Goal: Obtain resource: Download file/media

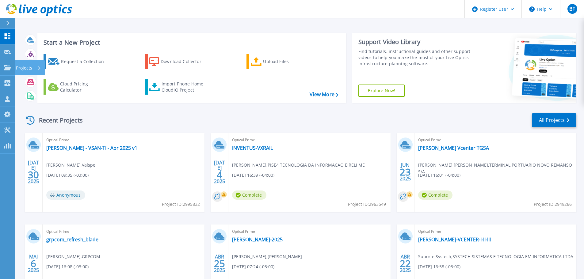
click at [8, 69] on icon at bounding box center [7, 67] width 7 height 5
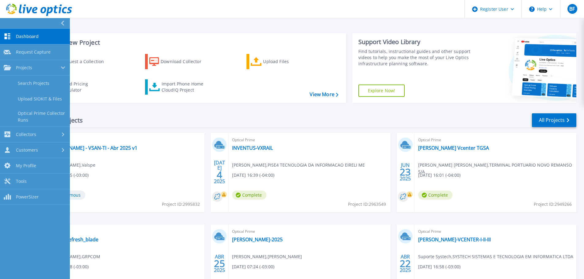
click at [30, 80] on link "Search Projects" at bounding box center [35, 84] width 70 height 16
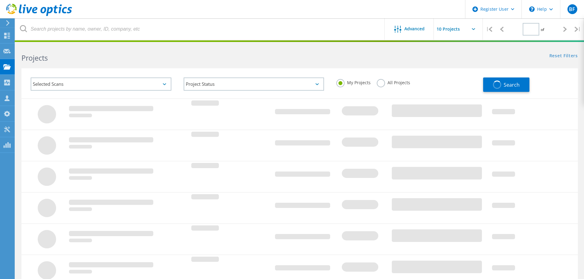
type input "1"
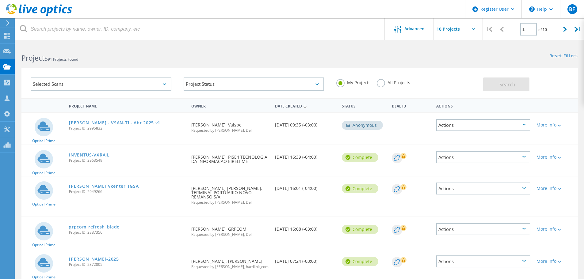
click at [404, 84] on label "All Projects" at bounding box center [393, 82] width 33 height 6
click at [0, 0] on input "All Projects" at bounding box center [0, 0] width 0 height 0
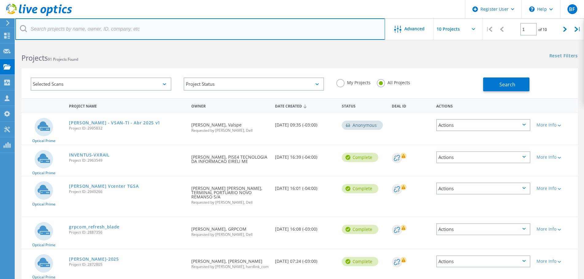
click at [170, 28] on input "text" at bounding box center [199, 28] width 369 height 21
type input "3001792"
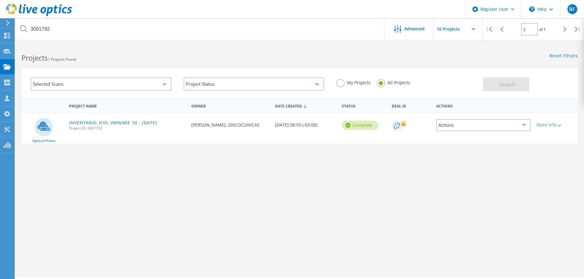
click at [101, 121] on link "INVENTARIO_HVS_VMWARE 7d - 11/08/25" at bounding box center [113, 123] width 88 height 4
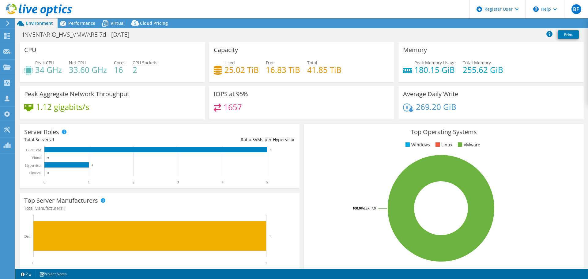
select select "USD"
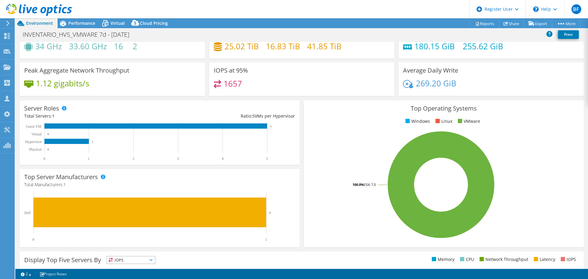
scroll to position [31, 0]
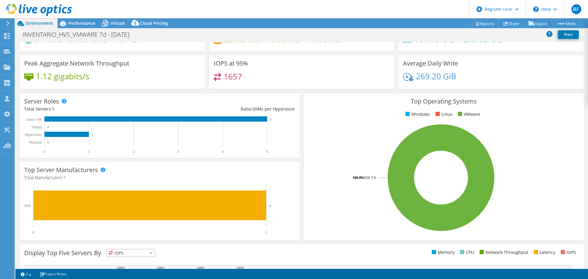
click at [79, 26] on span "Performance" at bounding box center [81, 23] width 27 height 6
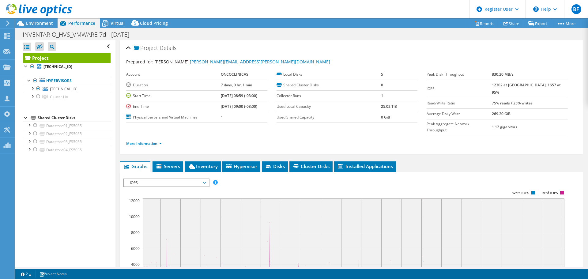
scroll to position [0, 0]
click at [32, 89] on div at bounding box center [32, 88] width 6 height 6
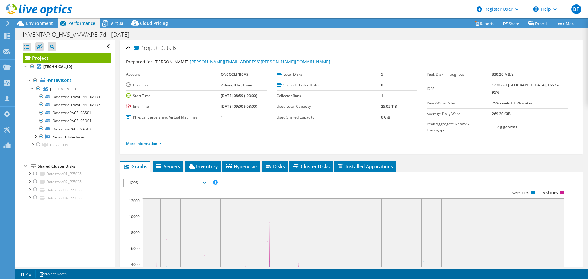
click at [34, 145] on div at bounding box center [32, 144] width 6 height 6
click at [32, 145] on div at bounding box center [32, 144] width 6 height 6
click at [69, 81] on link "Hypervisors" at bounding box center [67, 81] width 88 height 8
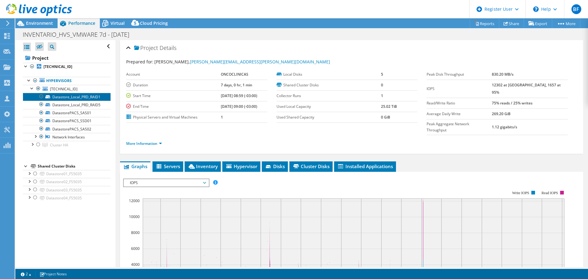
click at [77, 95] on link "Datastore_Local_PRD_RAID1" at bounding box center [67, 97] width 88 height 8
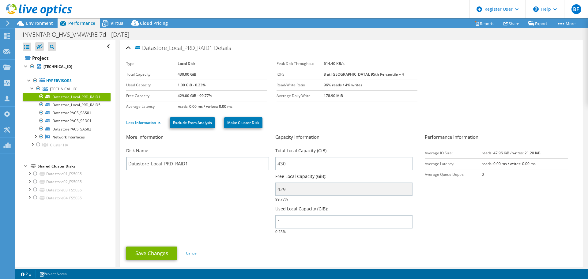
click at [45, 26] on div "Environment" at bounding box center [36, 23] width 42 height 10
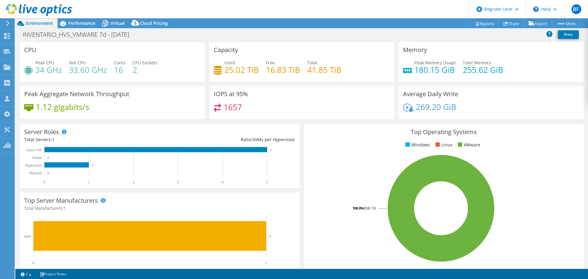
click at [112, 21] on span "Virtual" at bounding box center [118, 23] width 14 height 6
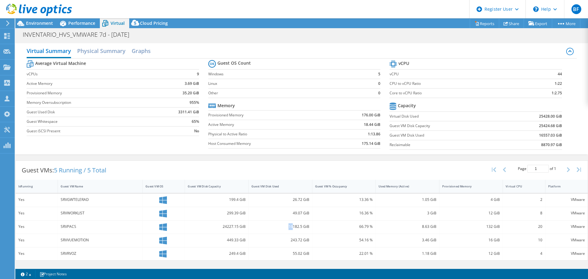
drag, startPoint x: 294, startPoint y: 227, endPoint x: 286, endPoint y: 228, distance: 7.4
click at [286, 228] on div "16182.5 GiB" at bounding box center [281, 226] width 58 height 7
click at [295, 230] on div "16182.5 GiB" at bounding box center [281, 226] width 58 height 7
drag, startPoint x: 292, startPoint y: 226, endPoint x: 286, endPoint y: 227, distance: 6.2
click at [286, 227] on div "16182.5 GiB" at bounding box center [281, 226] width 58 height 7
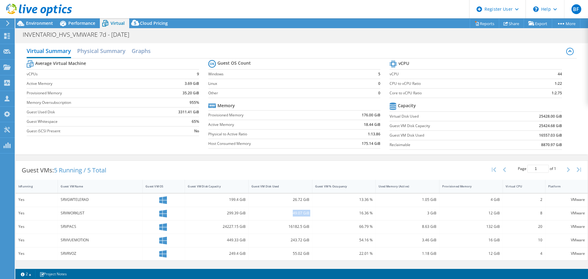
drag, startPoint x: 284, startPoint y: 214, endPoint x: 315, endPoint y: 211, distance: 31.4
click at [315, 211] on div "Yes SRVWORKLIST 299.39 GiB 49.07 GiB 16.36 % 3 GiB 12 GiB 8 VMware" at bounding box center [302, 213] width 572 height 13
drag, startPoint x: 292, startPoint y: 200, endPoint x: 309, endPoint y: 200, distance: 17.2
click at [309, 200] on div "26.72 GiB" at bounding box center [281, 200] width 64 height 13
drag, startPoint x: 282, startPoint y: 241, endPoint x: 316, endPoint y: 241, distance: 34.6
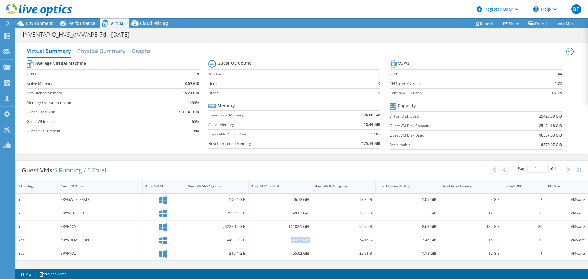
click at [316, 241] on div "Yes SRVVUEMOTION 449.33 GiB 243.72 GiB 54.16 % 3.46 GiB 16 GiB 10 VMware" at bounding box center [302, 240] width 572 height 13
click at [72, 25] on span "Performance" at bounding box center [81, 23] width 27 height 6
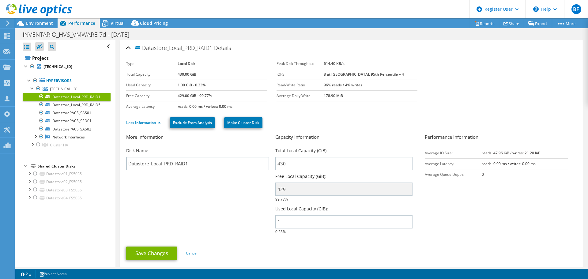
click at [60, 81] on link "Hypervisors" at bounding box center [67, 81] width 88 height 8
click at [64, 81] on link "Hypervisors" at bounding box center [67, 81] width 88 height 8
click at [53, 68] on b "[TECHNICAL_ID]" at bounding box center [58, 66] width 29 height 5
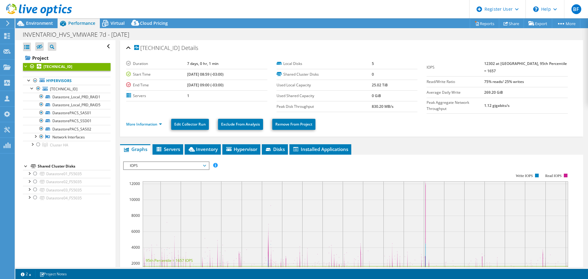
click at [31, 145] on div at bounding box center [32, 144] width 6 height 6
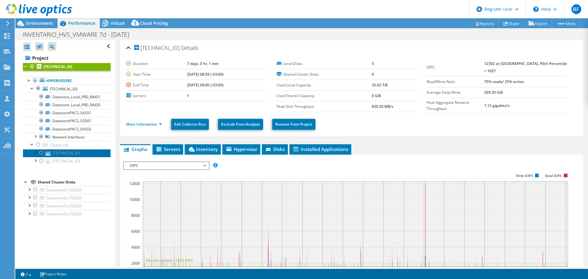
click at [77, 154] on link "[TECHNICAL_ID]" at bounding box center [67, 153] width 88 height 8
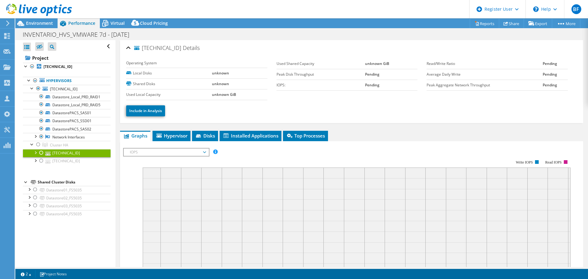
click at [38, 145] on div at bounding box center [38, 144] width 6 height 7
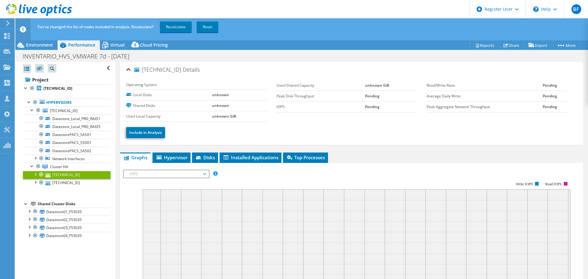
click at [179, 29] on link "Recalculate" at bounding box center [176, 26] width 32 height 11
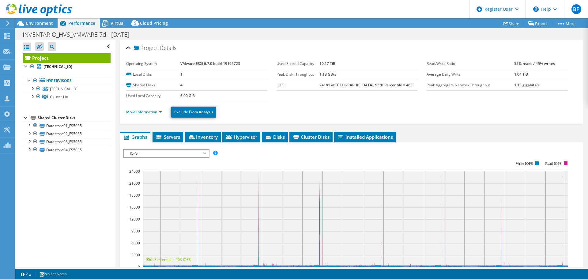
click at [32, 97] on div at bounding box center [32, 96] width 6 height 6
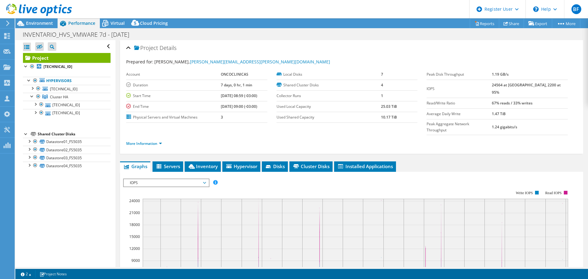
click at [113, 24] on span "Virtual" at bounding box center [118, 23] width 14 height 6
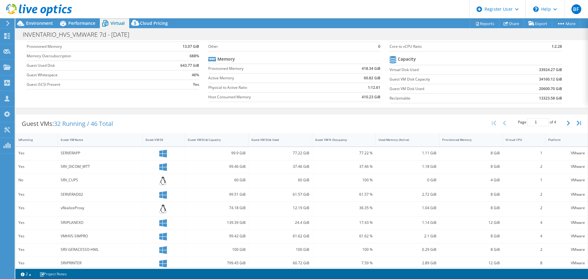
scroll to position [75, 0]
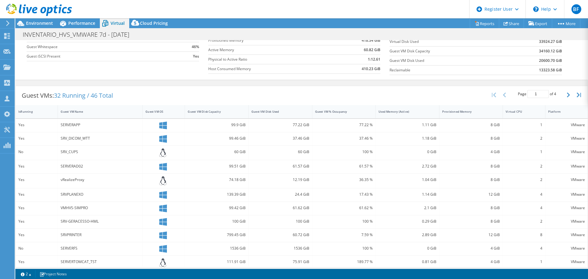
click at [288, 110] on div "Guest VM Disk Used" at bounding box center [277, 112] width 51 height 4
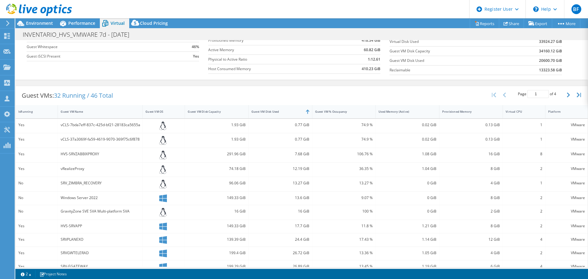
click at [280, 113] on div "Guest VM Disk Used" at bounding box center [277, 112] width 51 height 4
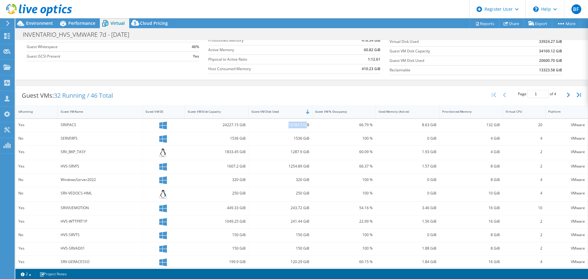
drag, startPoint x: 280, startPoint y: 123, endPoint x: 305, endPoint y: 123, distance: 25.4
click at [305, 123] on div "16182.5 GiB" at bounding box center [281, 125] width 58 height 7
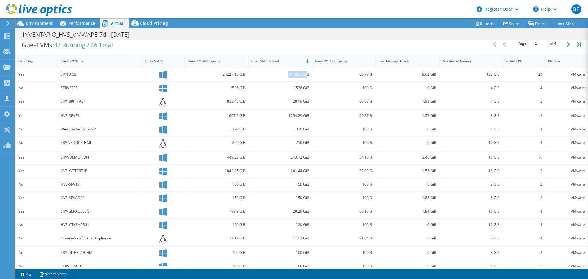
scroll to position [135, 0]
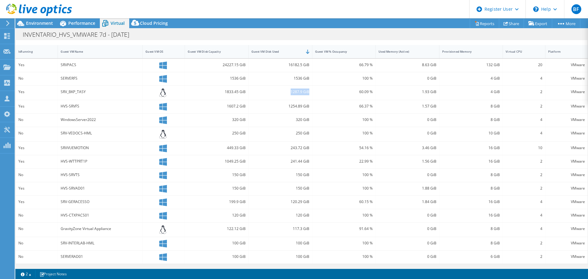
click at [309, 94] on div "1287.9 GiB" at bounding box center [281, 93] width 64 height 14
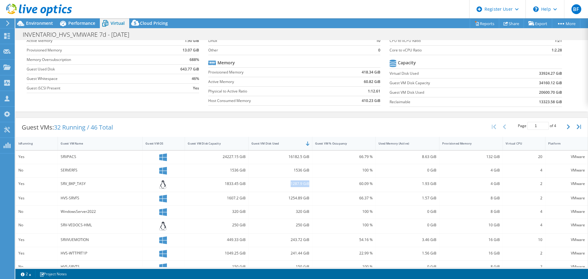
scroll to position [0, 0]
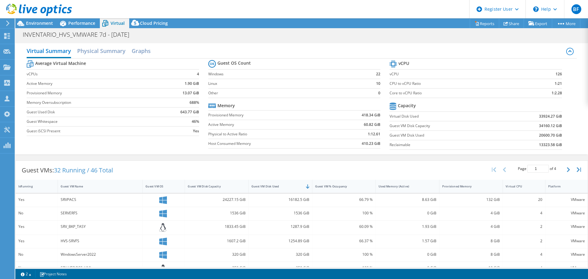
click at [41, 26] on span "Environment" at bounding box center [39, 23] width 27 height 6
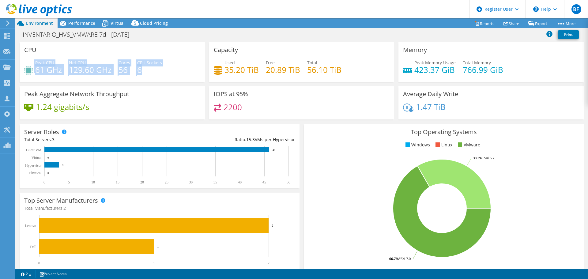
drag, startPoint x: 33, startPoint y: 70, endPoint x: 143, endPoint y: 68, distance: 110.0
click at [143, 68] on div "Peak CPU 61 GHz Net CPU 129.60 GHz Cores 56 CPU Sockets 6" at bounding box center [112, 69] width 176 height 20
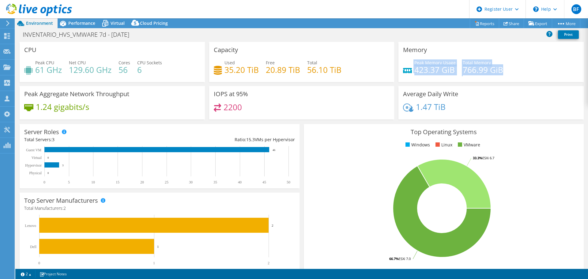
drag, startPoint x: 410, startPoint y: 73, endPoint x: 502, endPoint y: 71, distance: 92.2
click at [502, 71] on div "Peak Memory Usage 423.37 GiB Total Memory 766.99 GiB" at bounding box center [491, 69] width 176 height 20
click at [532, 74] on div "Peak Memory Usage 423.37 GiB Total Memory 766.99 GiB" at bounding box center [491, 69] width 176 height 20
click at [83, 25] on span "Performance" at bounding box center [81, 23] width 27 height 6
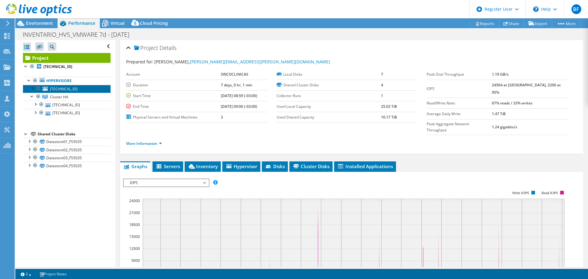
click at [79, 88] on link "[TECHNICAL_ID]" at bounding box center [67, 89] width 88 height 8
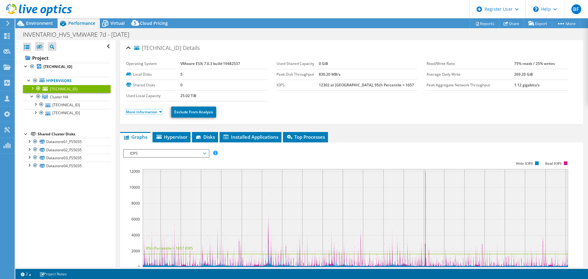
click at [160, 112] on link "More Information" at bounding box center [144, 111] width 36 height 5
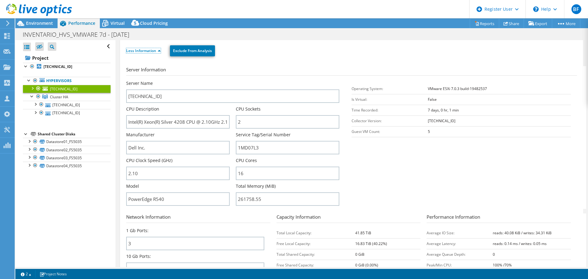
scroll to position [31, 0]
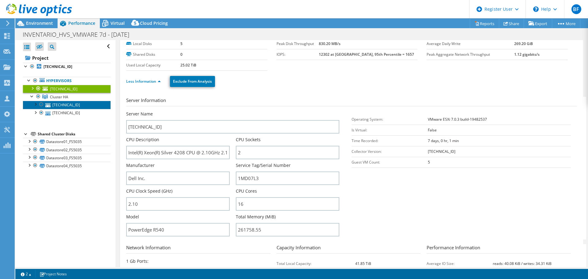
click at [63, 106] on link "[TECHNICAL_ID]" at bounding box center [67, 105] width 88 height 8
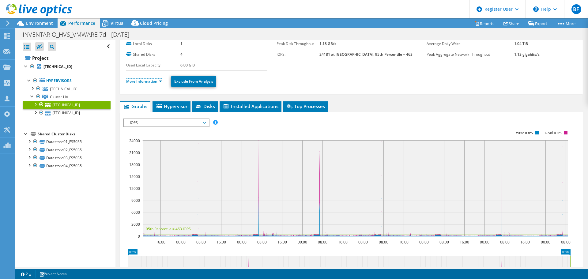
click at [159, 82] on link "More Information" at bounding box center [144, 81] width 36 height 5
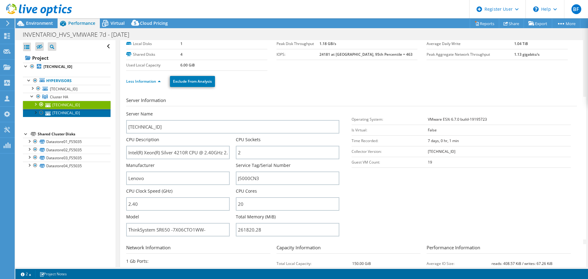
click at [63, 114] on link "[TECHNICAL_ID]" at bounding box center [67, 113] width 88 height 8
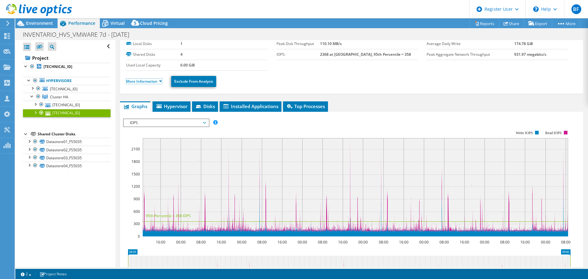
click at [161, 81] on link "More Information" at bounding box center [144, 81] width 36 height 5
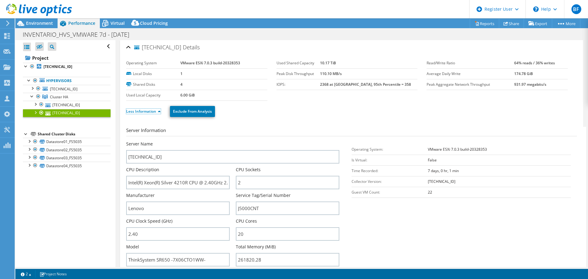
scroll to position [0, 0]
click at [118, 22] on span "Virtual" at bounding box center [118, 23] width 14 height 6
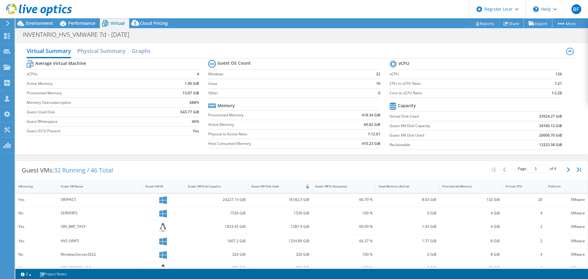
click at [540, 25] on link "Export" at bounding box center [538, 23] width 28 height 9
click at [486, 25] on link "Reports" at bounding box center [484, 23] width 29 height 9
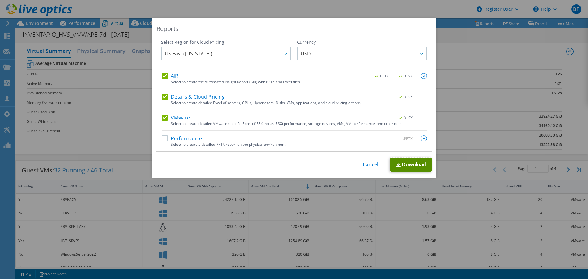
click at [416, 167] on link "Download" at bounding box center [411, 165] width 41 height 14
click at [116, 154] on div "Reports Select Region for Cloud Pricing Asia Pacific (Hong Kong) Asia Pacific (…" at bounding box center [294, 139] width 588 height 242
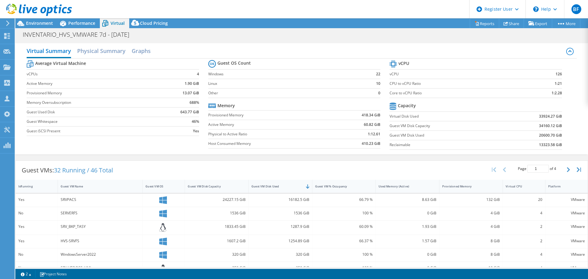
click at [82, 25] on span "Performance" at bounding box center [81, 23] width 27 height 6
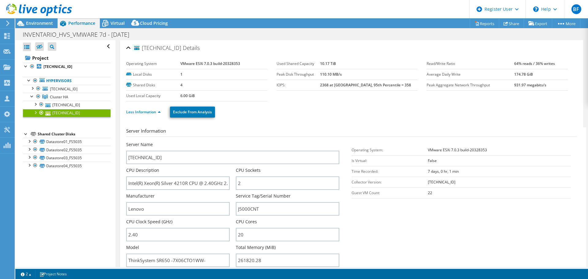
click at [67, 97] on span "Cluster HA" at bounding box center [59, 96] width 18 height 5
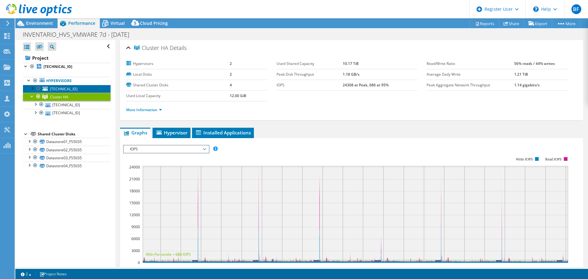
click at [67, 86] on span "[TECHNICAL_ID]" at bounding box center [64, 88] width 28 height 5
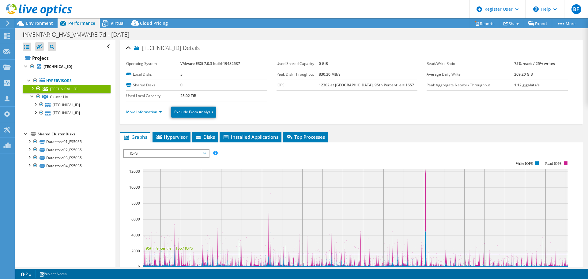
click at [31, 87] on div at bounding box center [32, 88] width 6 height 6
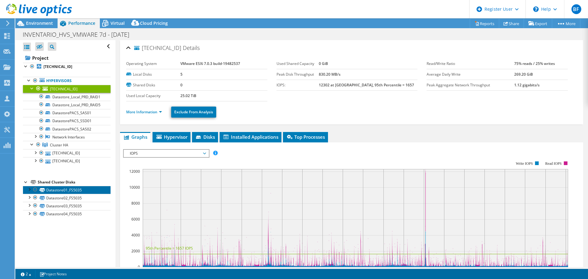
click at [67, 189] on link "Datastore01_FS5035" at bounding box center [67, 190] width 88 height 8
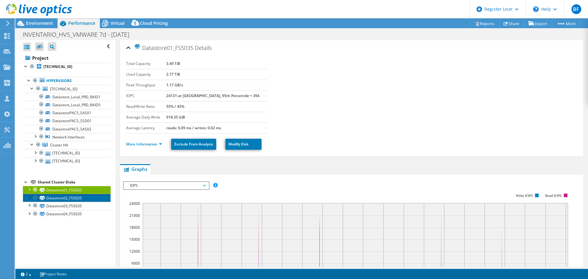
click at [64, 195] on link "Datastore02_FS5035" at bounding box center [67, 198] width 88 height 8
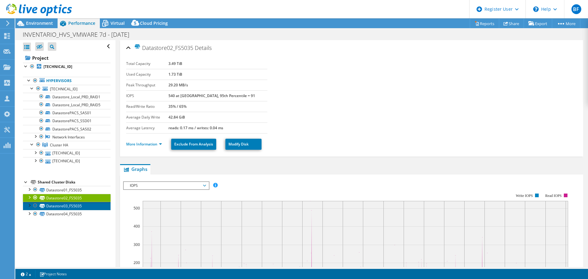
click at [64, 203] on link "Datastore03_FS5035" at bounding box center [67, 206] width 88 height 8
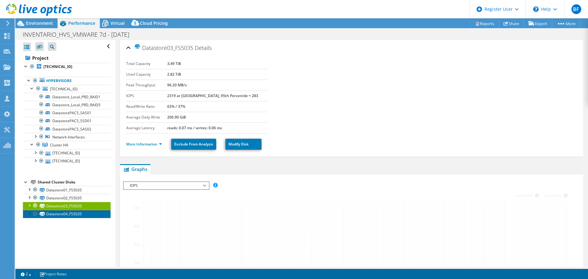
click at [65, 215] on link "Datastore04_FS5035" at bounding box center [67, 214] width 88 height 8
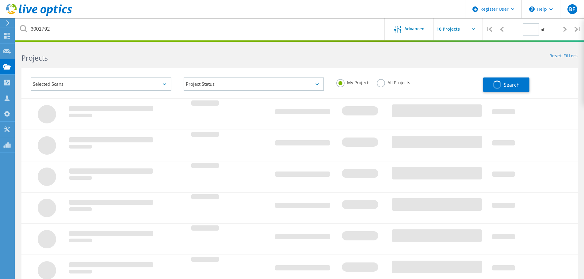
type input "1"
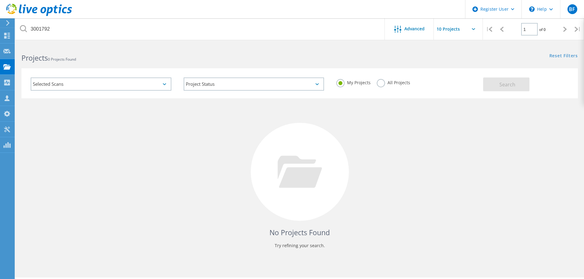
click at [387, 81] on label "All Projects" at bounding box center [393, 82] width 33 height 6
click at [0, 0] on input "All Projects" at bounding box center [0, 0] width 0 height 0
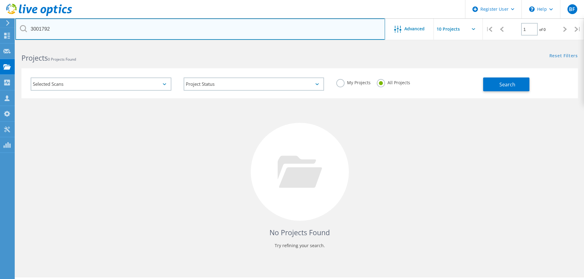
click at [176, 26] on input "3001792" at bounding box center [199, 28] width 369 height 21
type input "3001790"
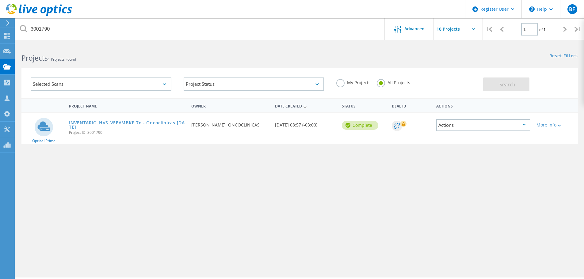
click at [112, 122] on link "INVENTARIO_HVS_VEEAMBKP 7d - Oncoclinicas [DATE]" at bounding box center [127, 125] width 116 height 9
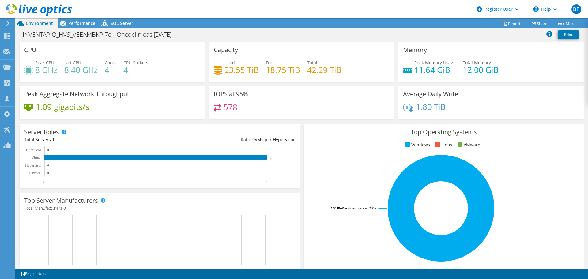
click at [74, 21] on span "Performance" at bounding box center [81, 23] width 27 height 6
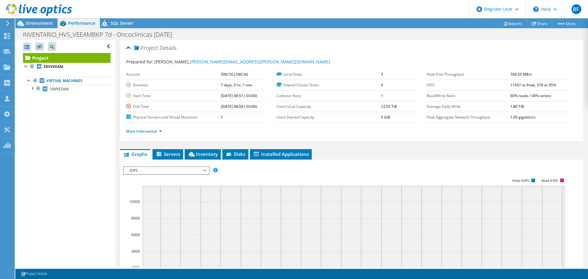
click at [31, 88] on div at bounding box center [32, 88] width 6 height 6
click at [159, 131] on link "More Information" at bounding box center [144, 131] width 36 height 5
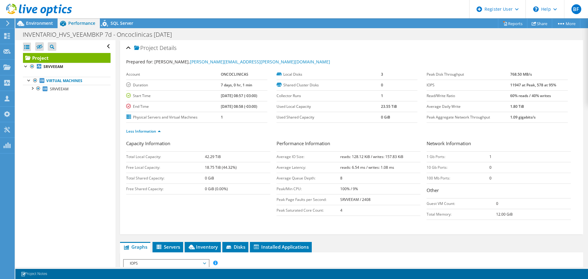
click at [29, 88] on div at bounding box center [32, 88] width 6 height 6
click at [44, 23] on span "Environment" at bounding box center [39, 23] width 27 height 6
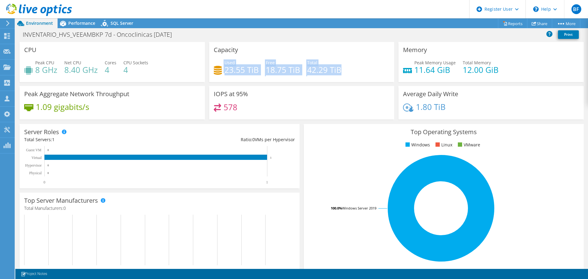
drag, startPoint x: 341, startPoint y: 69, endPoint x: 222, endPoint y: 72, distance: 118.6
click at [222, 72] on div "Used 23.55 TiB Free 18.75 TiB Total 42.29 TiB" at bounding box center [302, 69] width 176 height 20
click at [272, 73] on h4 "18.75 TiB" at bounding box center [283, 69] width 34 height 7
click at [85, 25] on span "Performance" at bounding box center [81, 23] width 27 height 6
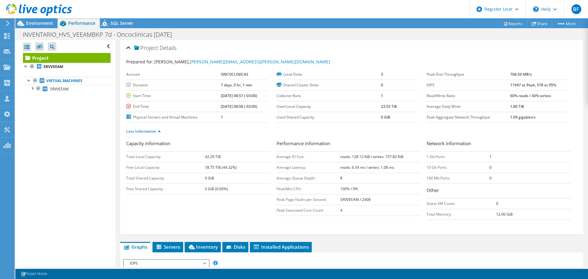
click at [47, 25] on span "Environment" at bounding box center [39, 23] width 27 height 6
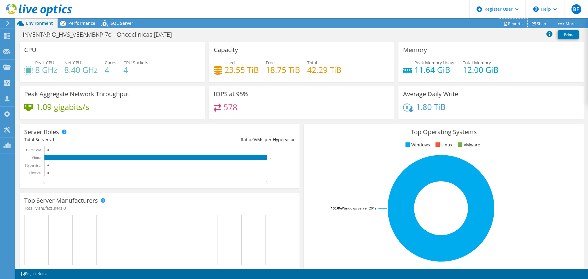
click at [513, 23] on link "Reports" at bounding box center [512, 23] width 29 height 9
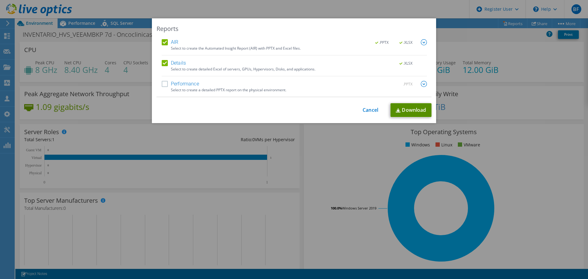
click at [414, 111] on link "Download" at bounding box center [411, 110] width 41 height 14
click at [369, 110] on link "Cancel" at bounding box center [371, 111] width 16 height 6
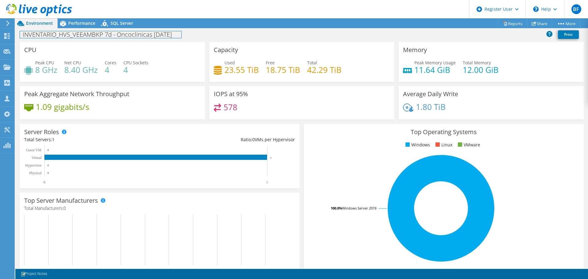
click at [85, 28] on div "INVENTARIO_HVS_VEEAMBKP 7d - Oncoclinicas 11/08/25 Print" at bounding box center [301, 35] width 573 height 14
click at [85, 23] on span "Performance" at bounding box center [81, 23] width 27 height 6
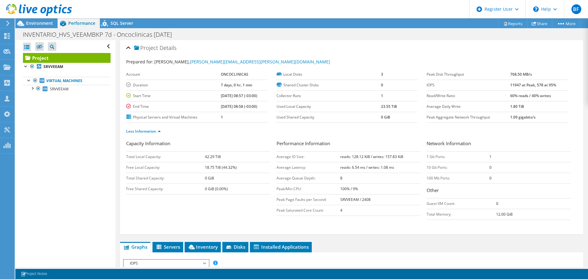
click at [49, 24] on span "Environment" at bounding box center [39, 23] width 27 height 6
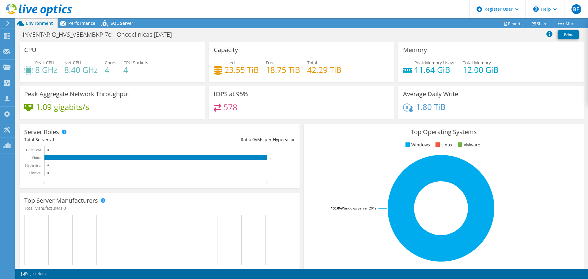
click at [82, 22] on span "Performance" at bounding box center [81, 23] width 27 height 6
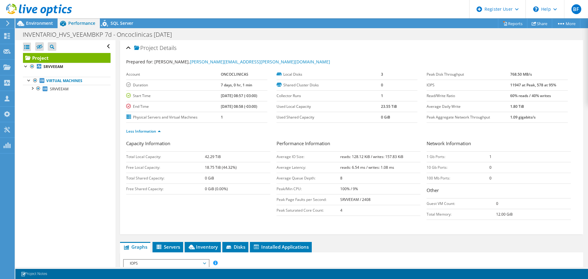
click at [48, 25] on span "Environment" at bounding box center [39, 23] width 27 height 6
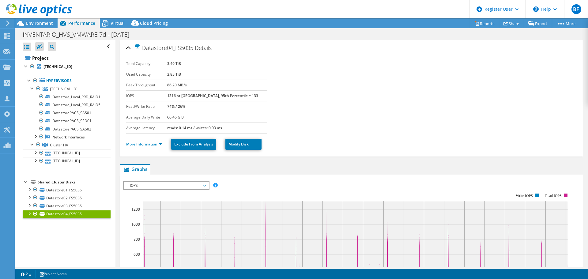
select select "USD"
click at [50, 25] on span "Environment" at bounding box center [39, 23] width 27 height 6
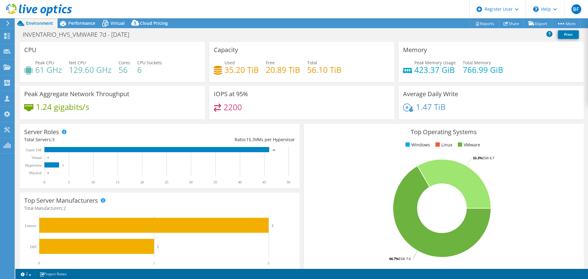
click at [80, 22] on span "Performance" at bounding box center [81, 23] width 27 height 6
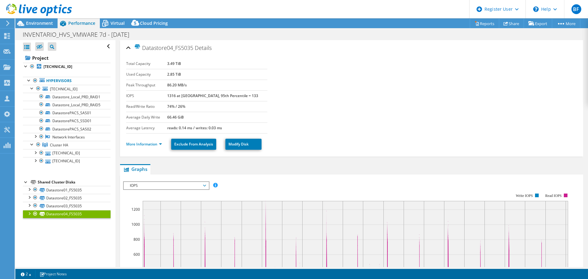
click at [116, 23] on span "Virtual" at bounding box center [118, 23] width 14 height 6
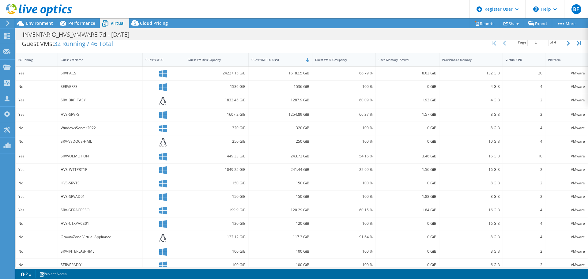
scroll to position [135, 0]
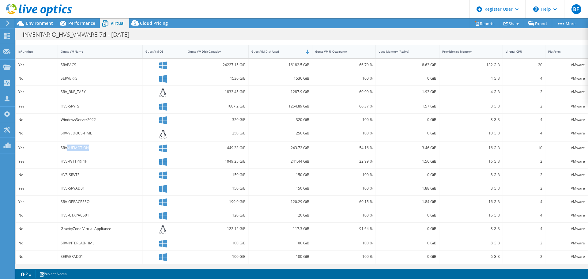
drag, startPoint x: 91, startPoint y: 148, endPoint x: 67, endPoint y: 150, distance: 23.7
click at [67, 150] on div "SRVVUEMOTION" at bounding box center [100, 148] width 79 height 7
copy div "VUEMOTION"
click at [39, 22] on span "Environment" at bounding box center [39, 23] width 27 height 6
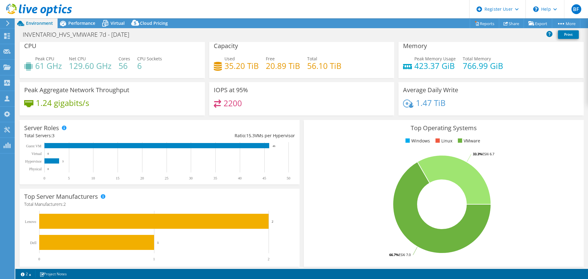
scroll to position [0, 0]
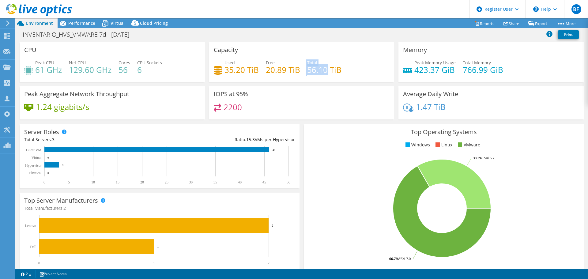
drag, startPoint x: 324, startPoint y: 71, endPoint x: 297, endPoint y: 71, distance: 27.3
click at [297, 71] on div "Used 35.20 TiB Free 20.89 TiB Total 56.10 TiB" at bounding box center [302, 69] width 176 height 20
click at [118, 25] on span "Virtual" at bounding box center [118, 23] width 14 height 6
